Goal: Manage account settings

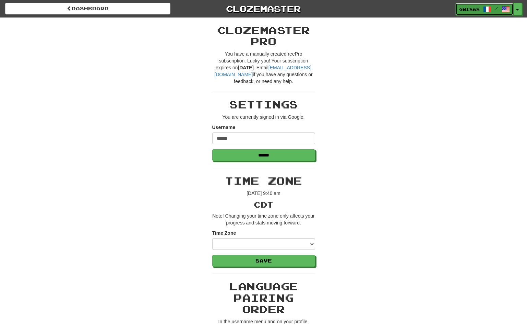
click at [487, 7] on span at bounding box center [487, 9] width 8 height 8
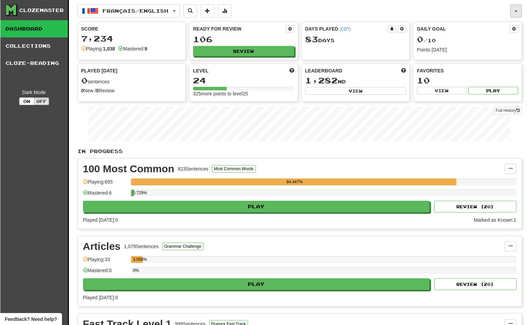
click at [518, 10] on button "button" at bounding box center [516, 10] width 12 height 13
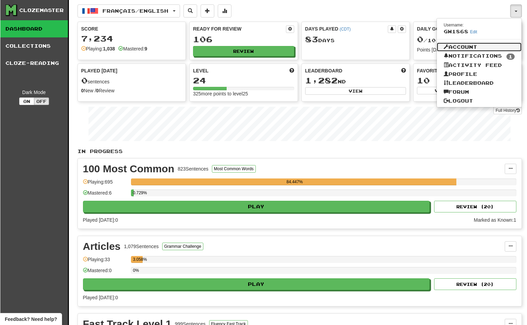
click at [467, 47] on link "Account" at bounding box center [479, 47] width 85 height 9
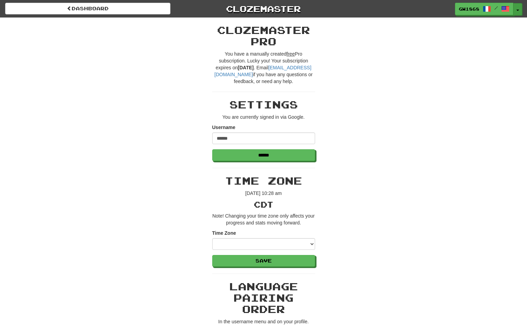
click at [515, 9] on button "Toggle Dropdown" at bounding box center [518, 9] width 9 height 12
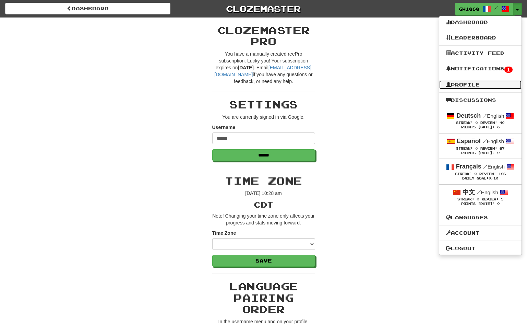
click at [472, 86] on link "Profile" at bounding box center [480, 84] width 82 height 9
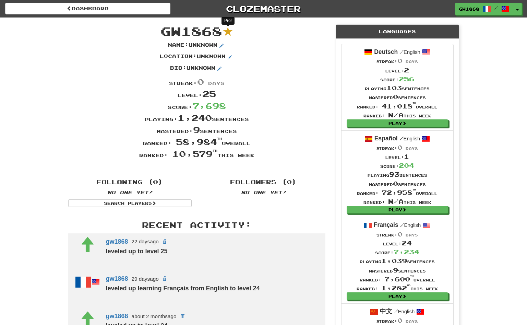
click at [228, 32] on sup at bounding box center [228, 31] width 9 height 9
